Goal: Entertainment & Leisure: Consume media (video, audio)

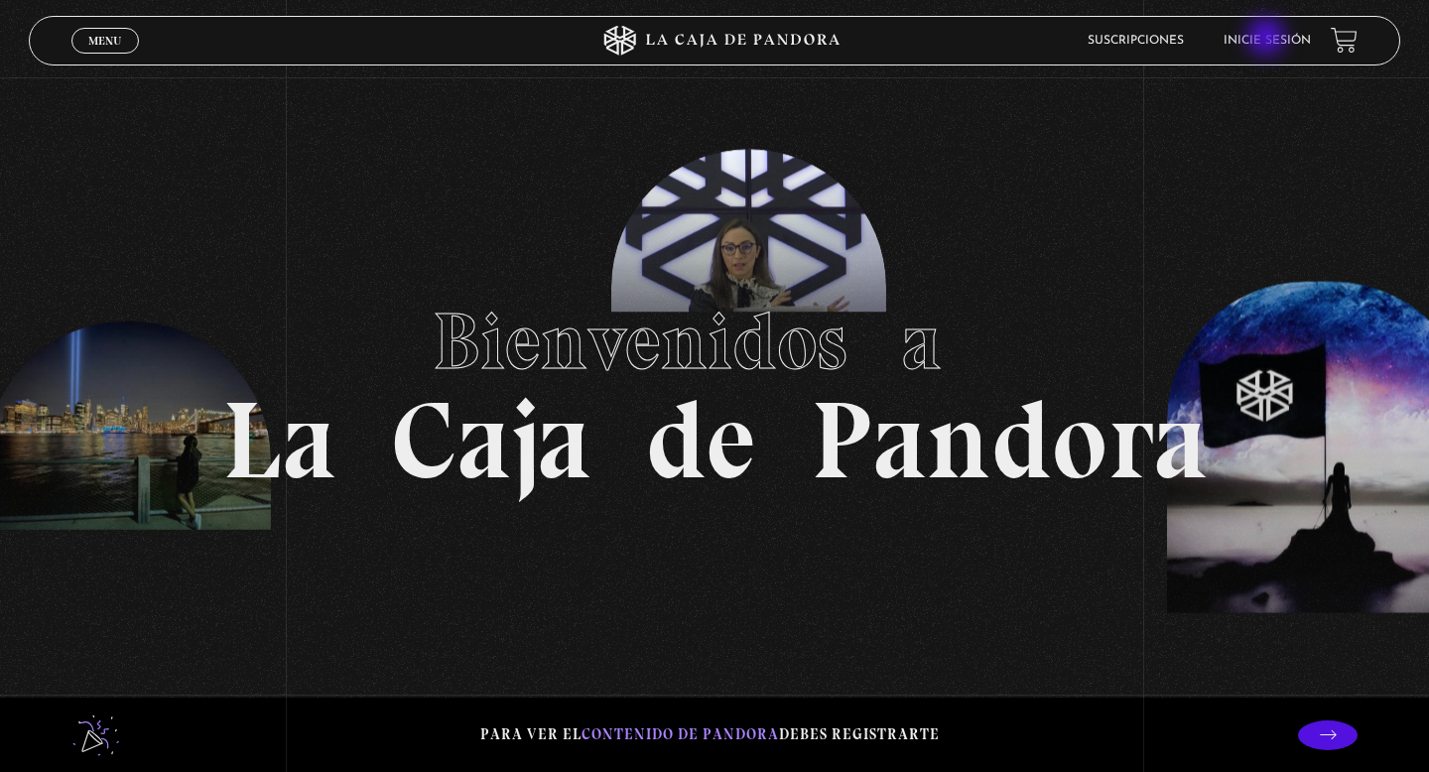
click at [1268, 39] on link "Inicie sesión" at bounding box center [1267, 41] width 87 height 12
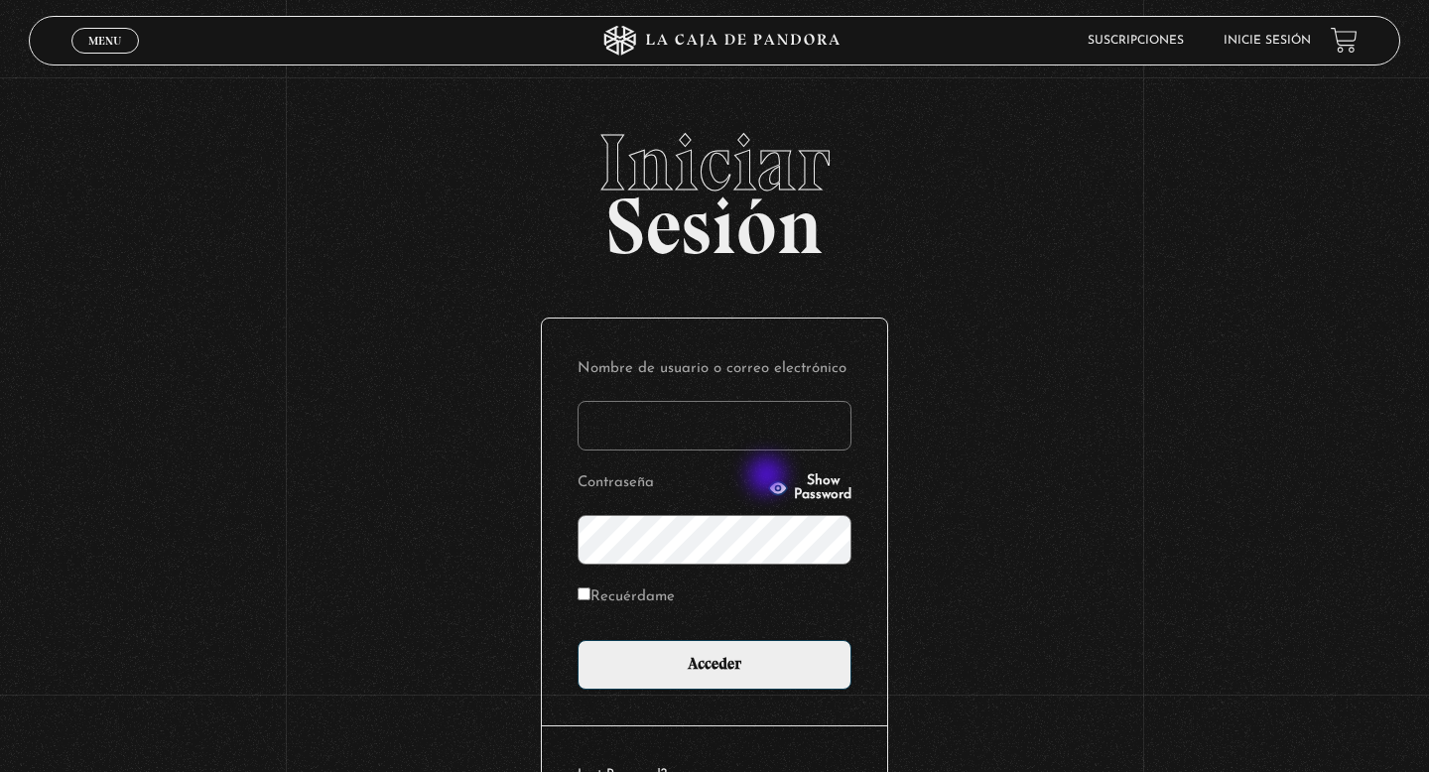
type input "[EMAIL_ADDRESS][DOMAIN_NAME]"
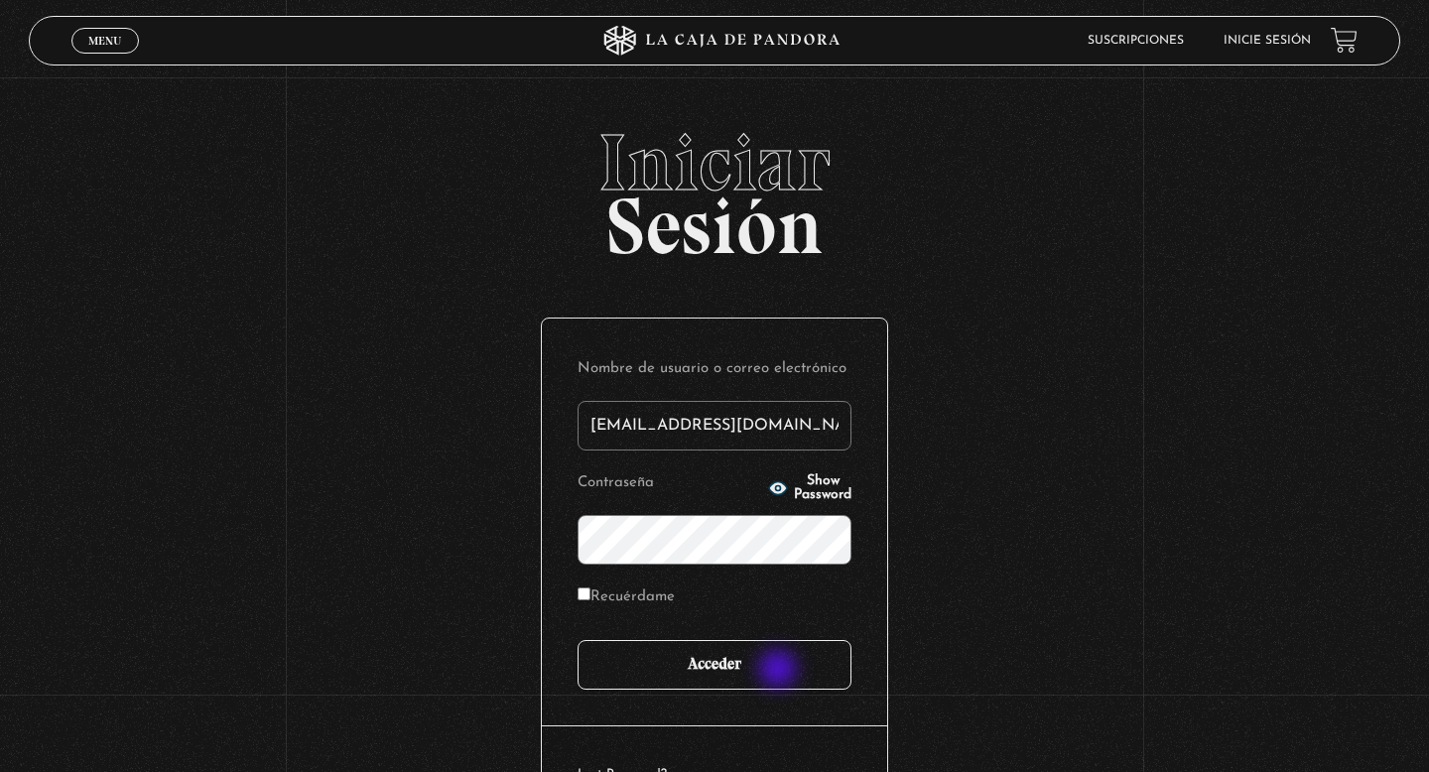
click at [774, 668] on input "Acceder" at bounding box center [715, 665] width 274 height 50
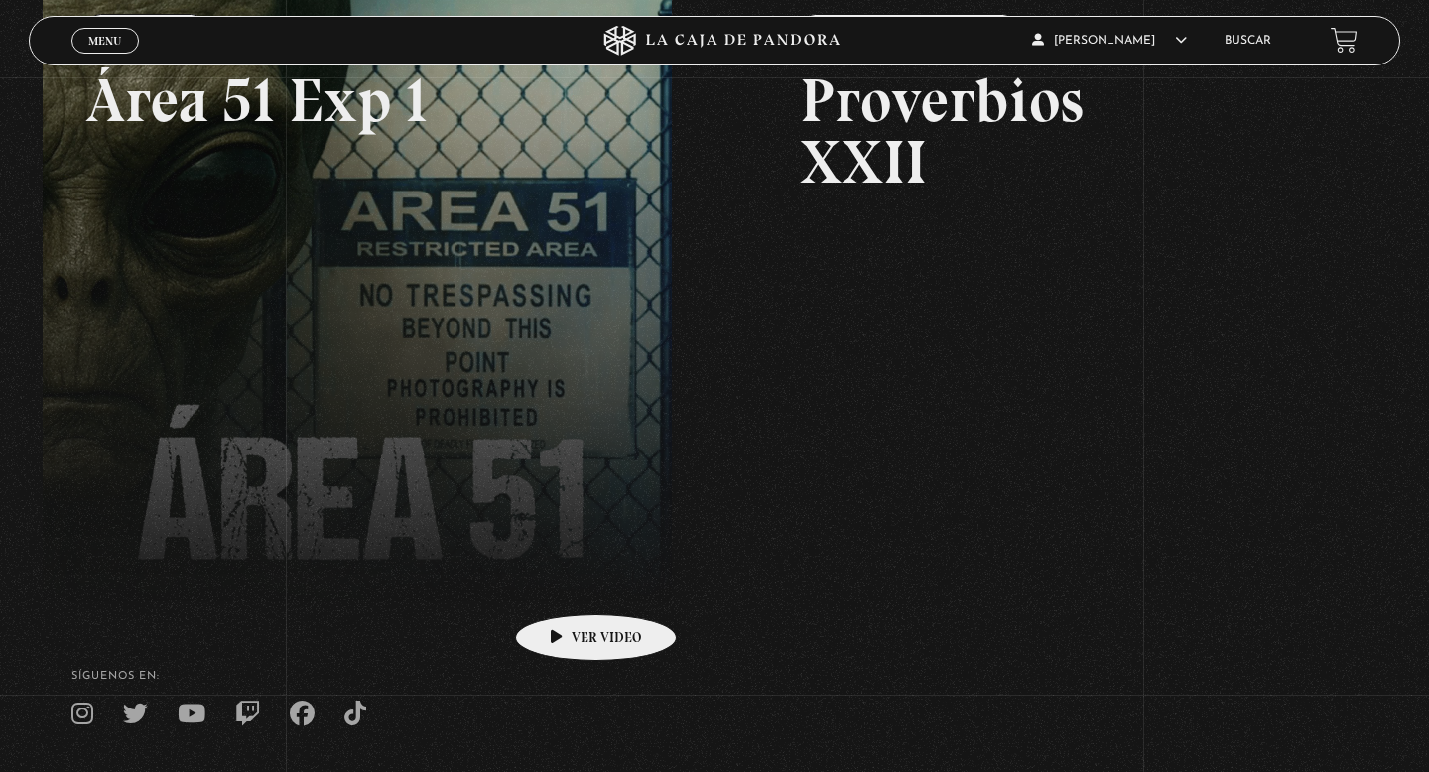
scroll to position [339, 0]
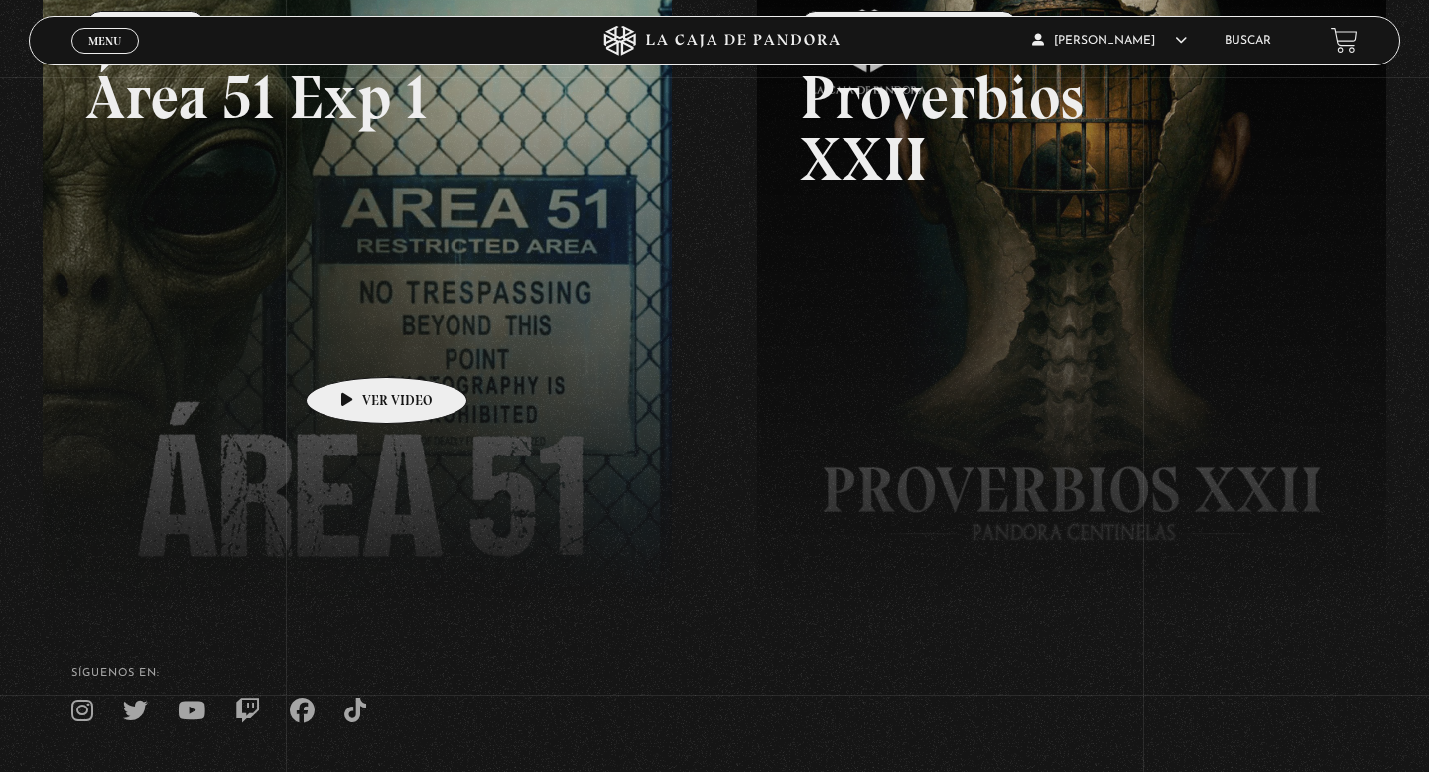
click at [355, 347] on link at bounding box center [757, 367] width 1429 height 772
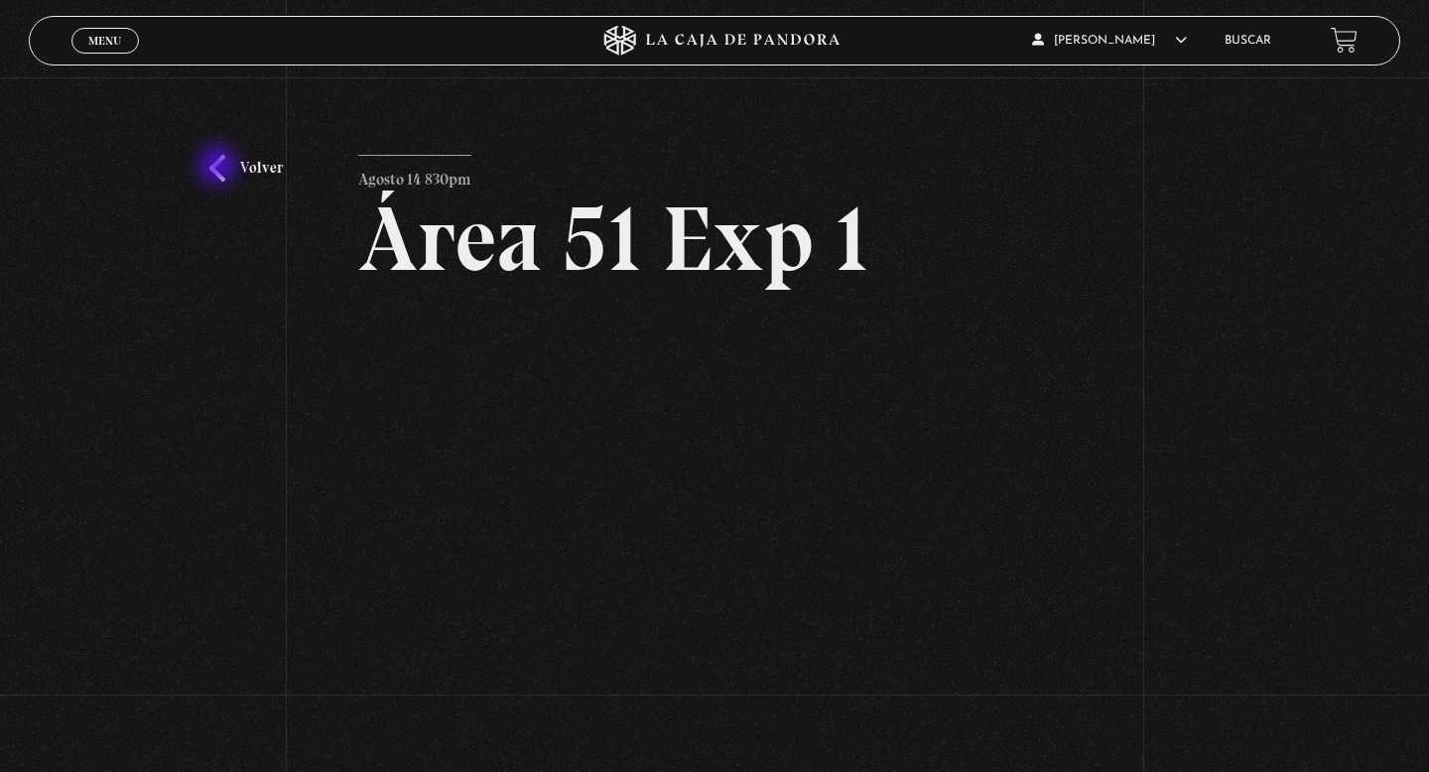
click at [215, 164] on link "Volver" at bounding box center [245, 168] width 73 height 27
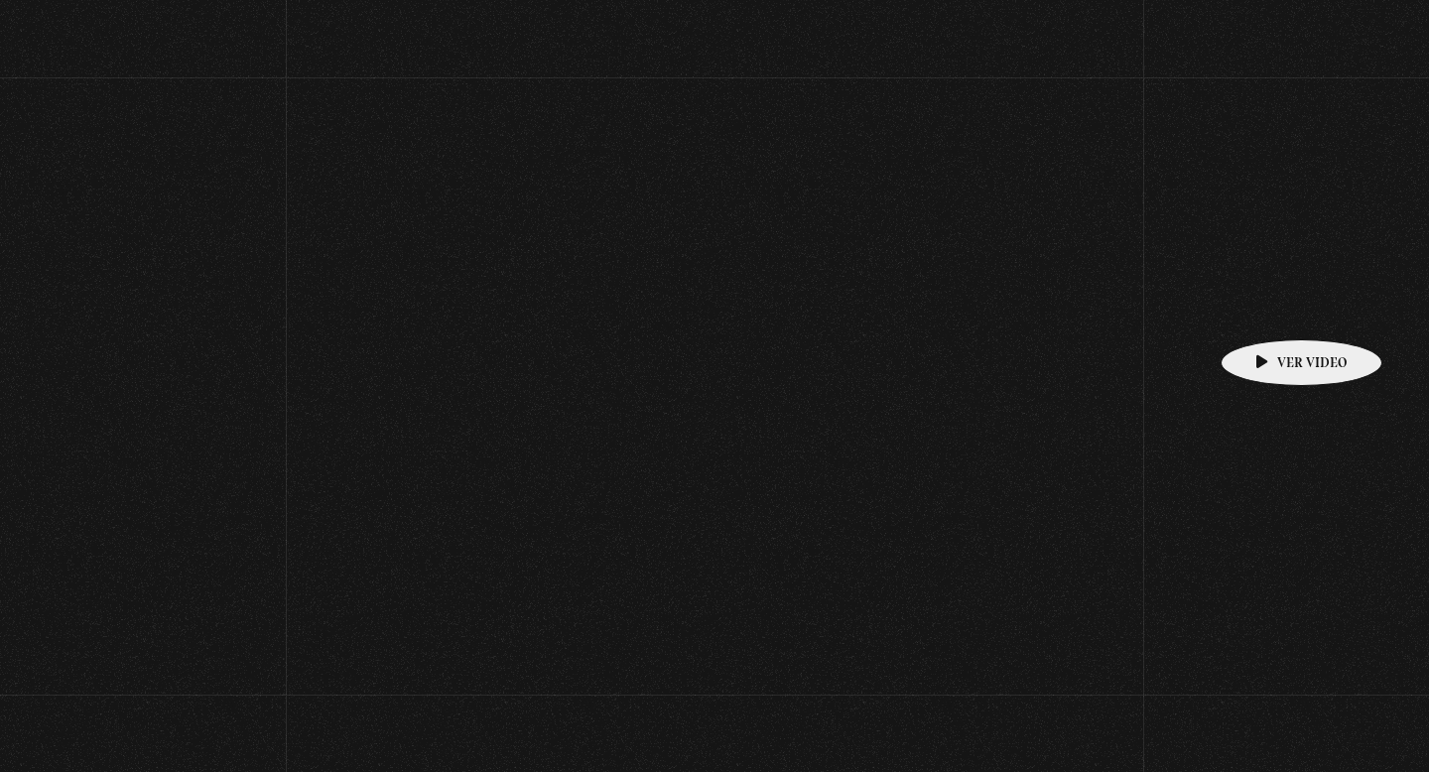
scroll to position [339, 0]
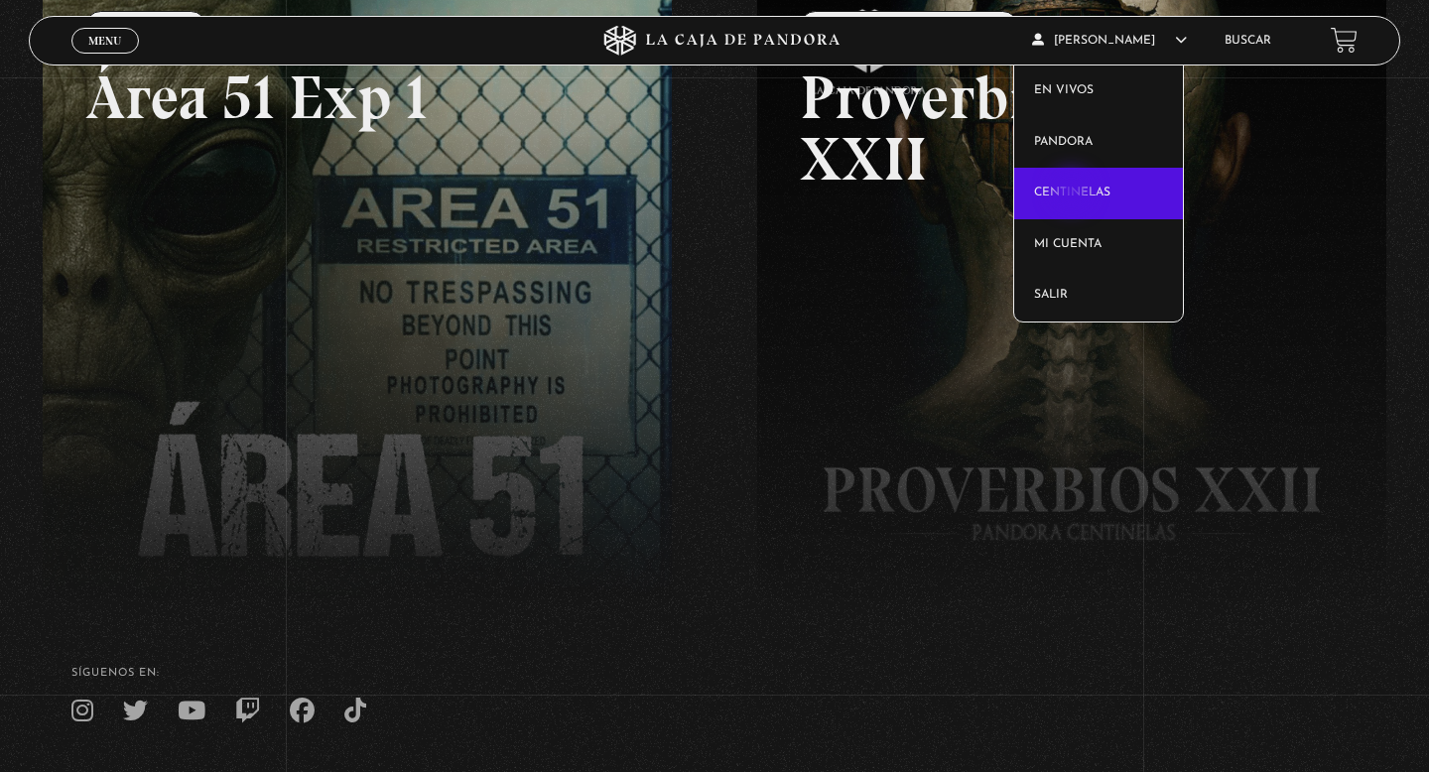
click at [1074, 193] on link "Centinelas" at bounding box center [1099, 194] width 170 height 52
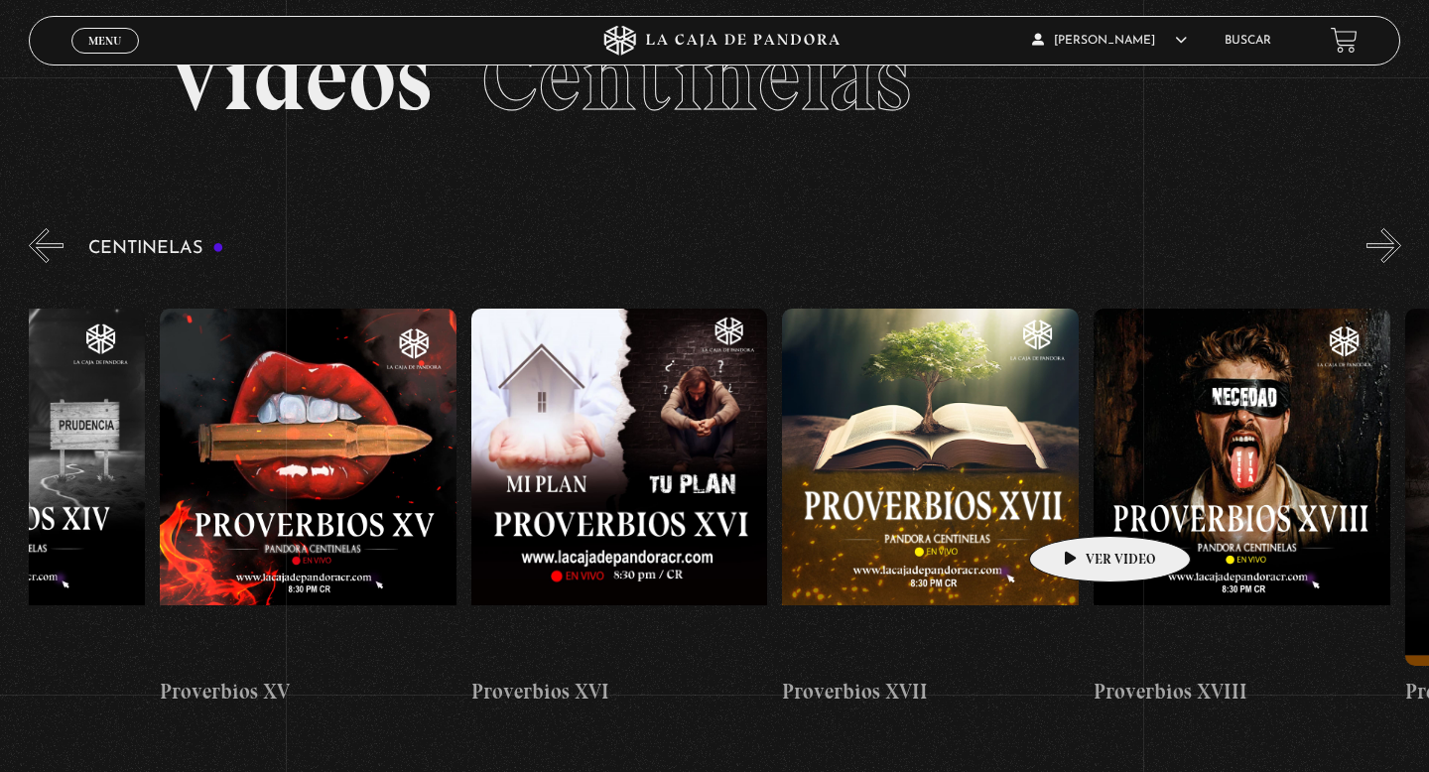
scroll to position [0, 5360]
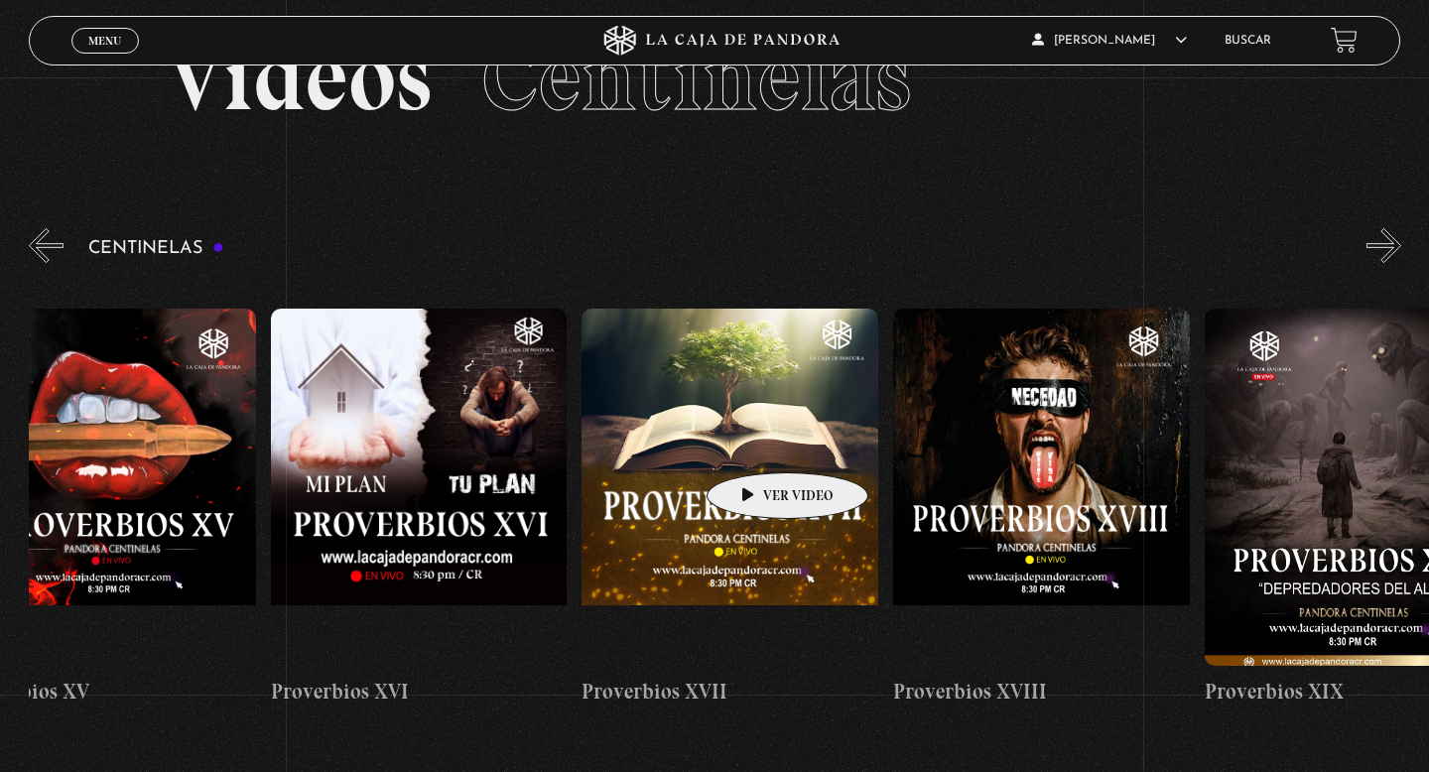
click at [756, 443] on figure at bounding box center [730, 487] width 297 height 357
